Goal: Information Seeking & Learning: Compare options

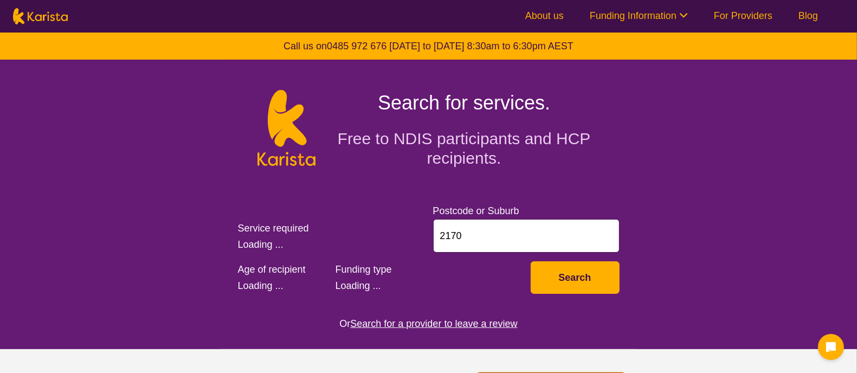
select select "NDIS Support Coordination"
select select "AD"
select select "NDIS"
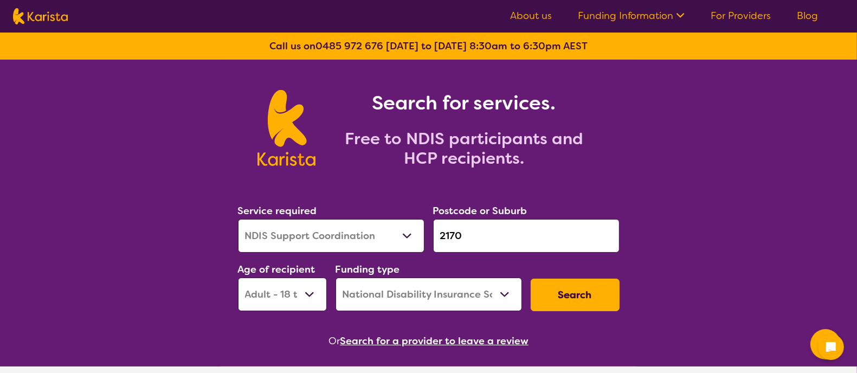
click at [474, 234] on input "2170" at bounding box center [526, 236] width 186 height 34
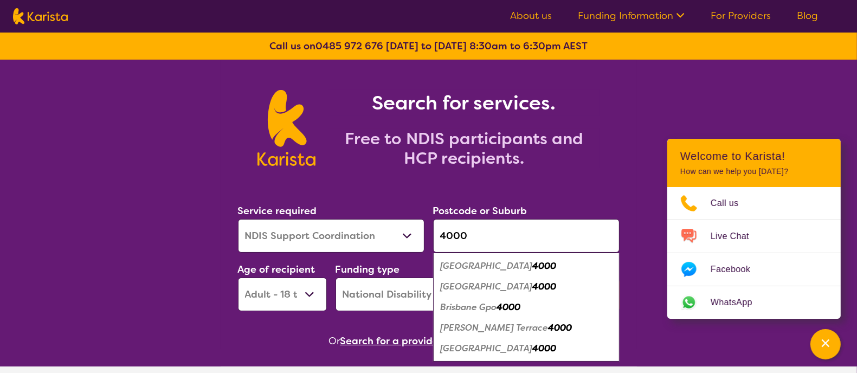
type input "4000"
click at [489, 279] on div "[GEOGRAPHIC_DATA] 4000" at bounding box center [527, 286] width 176 height 21
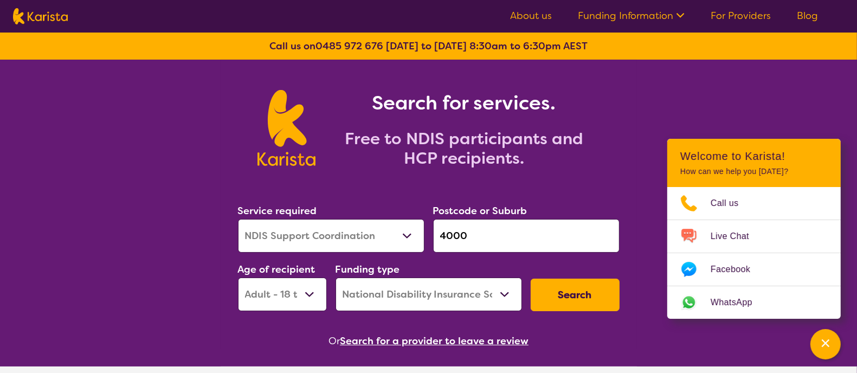
click at [396, 237] on select "Allied Health Assistant Assessment ([MEDICAL_DATA] or [MEDICAL_DATA]) Behaviour…" at bounding box center [331, 236] width 186 height 34
select select "Speech therapy"
click at [238, 219] on select "Allied Health Assistant Assessment ([MEDICAL_DATA] or [MEDICAL_DATA]) Behaviour…" at bounding box center [331, 236] width 186 height 34
click at [280, 289] on select "Early Childhood - 0 to 9 Child - 10 to 11 Adolescent - 12 to 17 Adult - 18 to 6…" at bounding box center [282, 295] width 89 height 34
select select "EC"
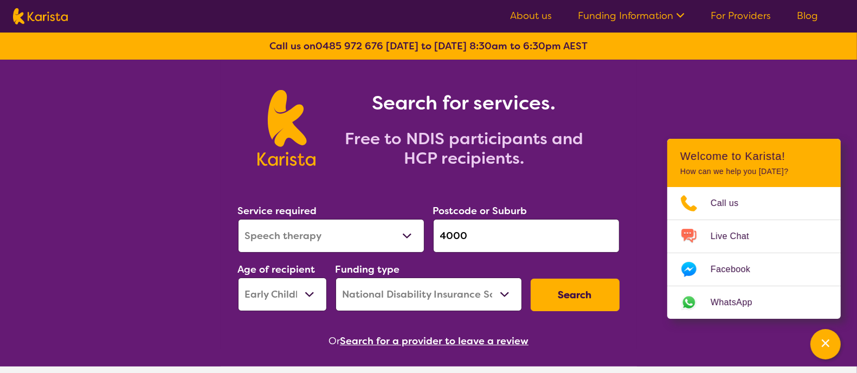
click at [238, 278] on select "Early Childhood - 0 to 9 Child - 10 to 11 Adolescent - 12 to 17 Adult - 18 to 6…" at bounding box center [282, 295] width 89 height 34
click at [557, 299] on button "Search" at bounding box center [575, 295] width 89 height 33
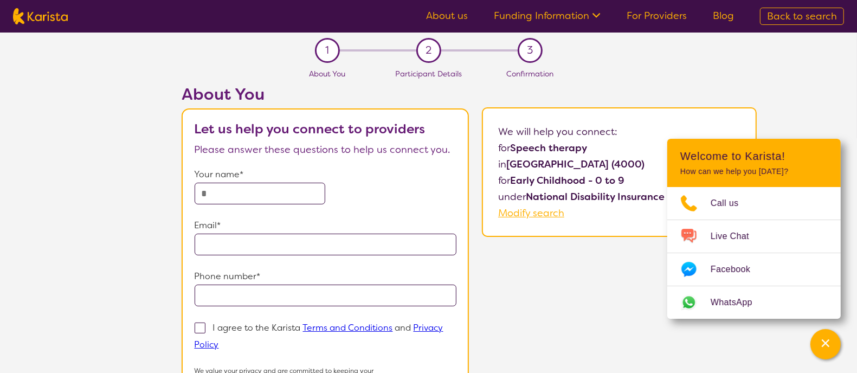
select select "Speech therapy"
select select "EC"
select select "NDIS"
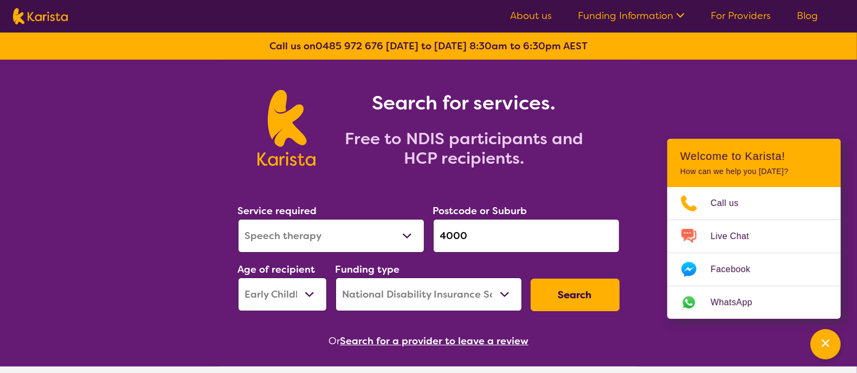
click at [338, 229] on select "Allied Health Assistant Assessment ([MEDICAL_DATA] or [MEDICAL_DATA]) Behaviour…" at bounding box center [331, 236] width 186 height 34
select select "[MEDICAL_DATA]"
click at [238, 219] on select "Allied Health Assistant Assessment ([MEDICAL_DATA] or [MEDICAL_DATA]) Behaviour…" at bounding box center [331, 236] width 186 height 34
click at [573, 300] on button "Search" at bounding box center [575, 295] width 89 height 33
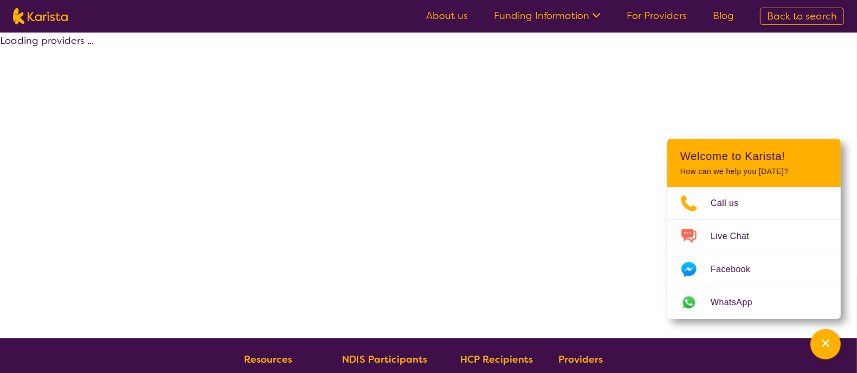
select select "by_score"
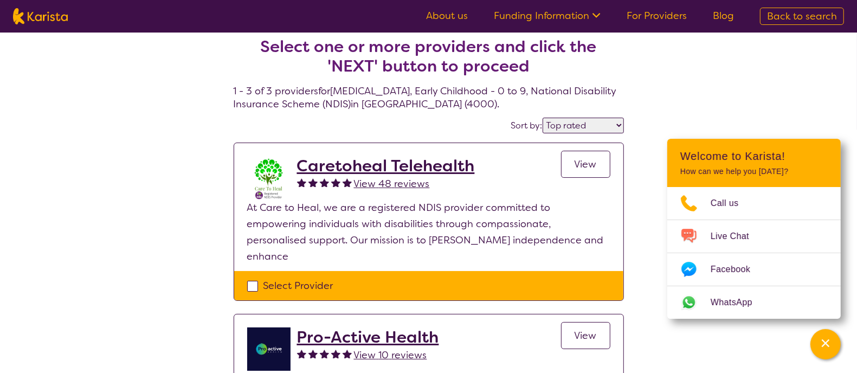
scroll to position [4, 0]
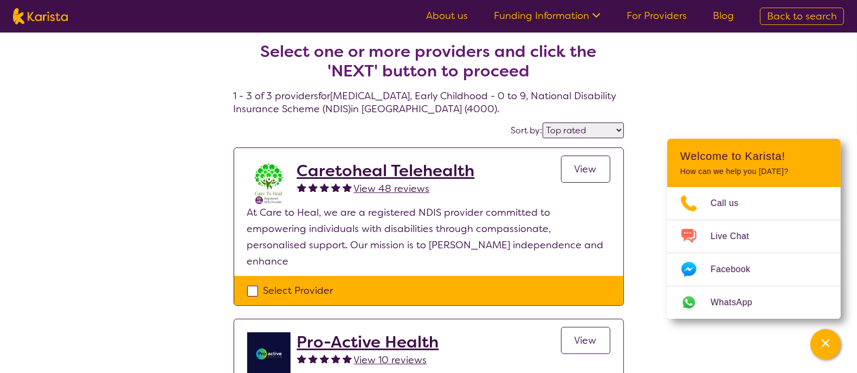
select select "[MEDICAL_DATA]"
select select "EC"
select select "NDIS"
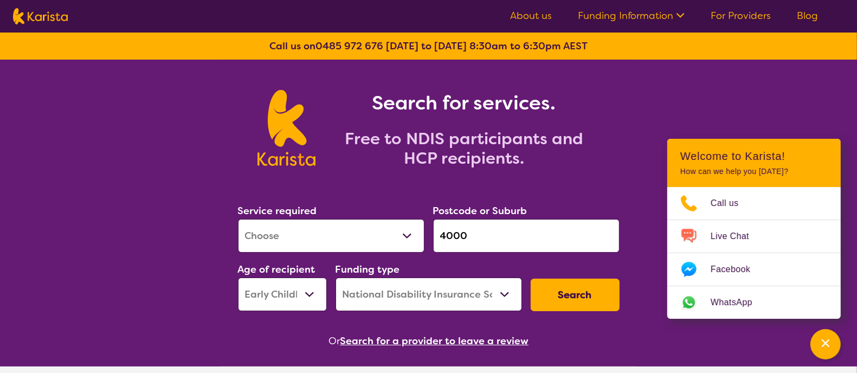
click at [356, 233] on select "Allied Health Assistant Assessment ([MEDICAL_DATA] or [MEDICAL_DATA]) Behaviour…" at bounding box center [331, 236] width 186 height 34
select select "Support worker"
click at [238, 219] on select "Allied Health Assistant Assessment ([MEDICAL_DATA] or [MEDICAL_DATA]) Behaviour…" at bounding box center [331, 236] width 186 height 34
click at [552, 286] on button "Search" at bounding box center [575, 295] width 89 height 33
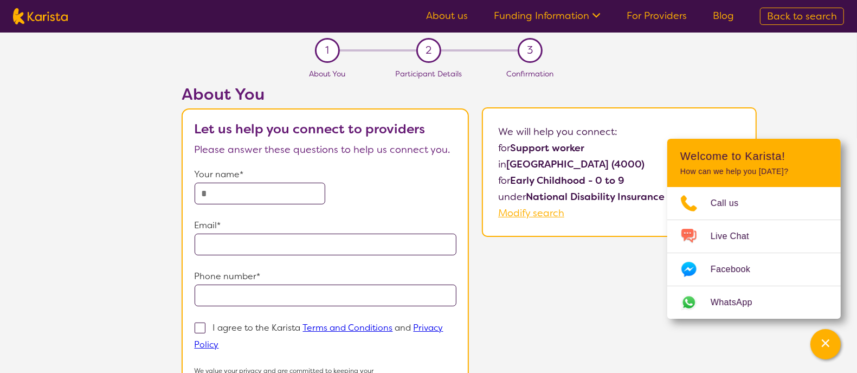
select select "Support worker"
select select "EC"
select select "NDIS"
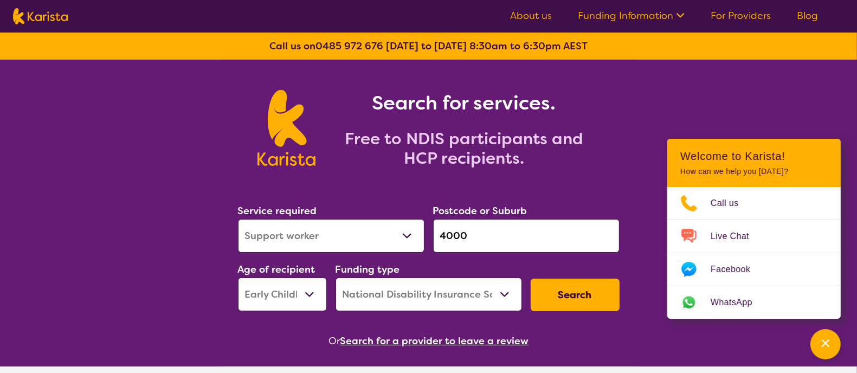
click at [274, 294] on select "Early Childhood - 0 to 9 Child - 10 to 11 Adolescent - 12 to 17 Adult - 18 to 6…" at bounding box center [282, 295] width 89 height 34
select select "AD"
click at [238, 278] on select "Early Childhood - 0 to 9 Child - 10 to 11 Adolescent - 12 to 17 Adult - 18 to 6…" at bounding box center [282, 295] width 89 height 34
click at [560, 310] on button "Search" at bounding box center [575, 295] width 89 height 33
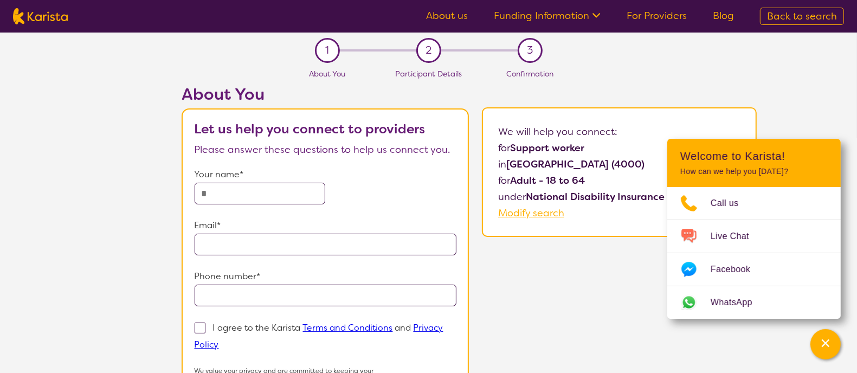
select select "Support worker"
select select "AD"
select select "NDIS"
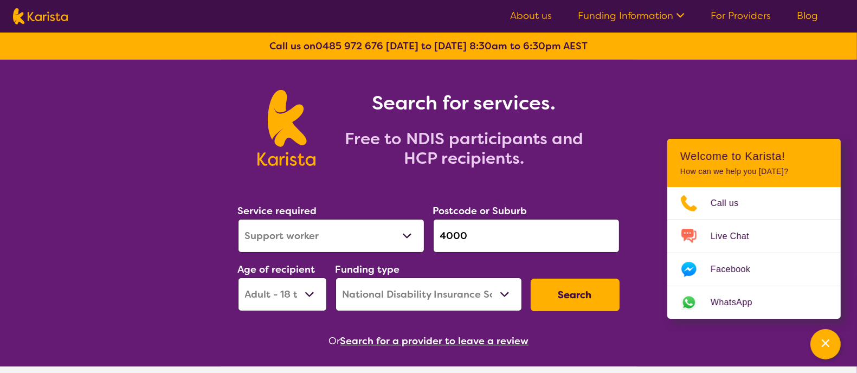
click at [339, 233] on select "Allied Health Assistant Assessment ([MEDICAL_DATA] or [MEDICAL_DATA]) Behaviour…" at bounding box center [331, 236] width 186 height 34
click at [563, 289] on button "Search" at bounding box center [575, 295] width 89 height 33
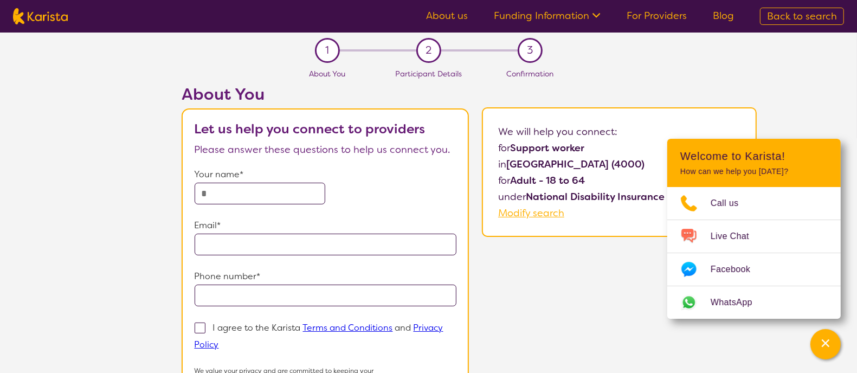
select select "Support worker"
select select "AD"
select select "NDIS"
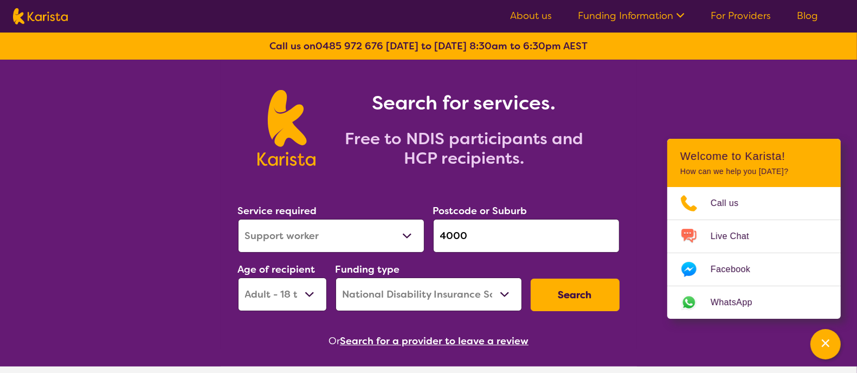
click at [367, 233] on select "Allied Health Assistant Assessment ([MEDICAL_DATA] or [MEDICAL_DATA]) Behaviour…" at bounding box center [331, 236] width 186 height 34
select select "NDIS Plan management"
click at [238, 219] on select "Allied Health Assistant Assessment ([MEDICAL_DATA] or [MEDICAL_DATA]) Behaviour…" at bounding box center [331, 236] width 186 height 34
click at [566, 282] on button "Search" at bounding box center [575, 295] width 89 height 33
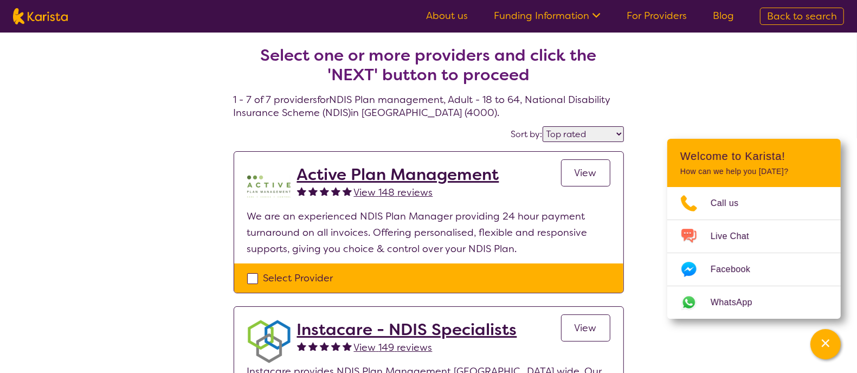
click at [592, 134] on select "Highly reviewed Top rated" at bounding box center [583, 134] width 81 height 16
select select "highly_reviewed"
click at [543, 126] on select "Highly reviewed Top rated" at bounding box center [583, 134] width 81 height 16
